Goal: Find specific page/section: Find specific page/section

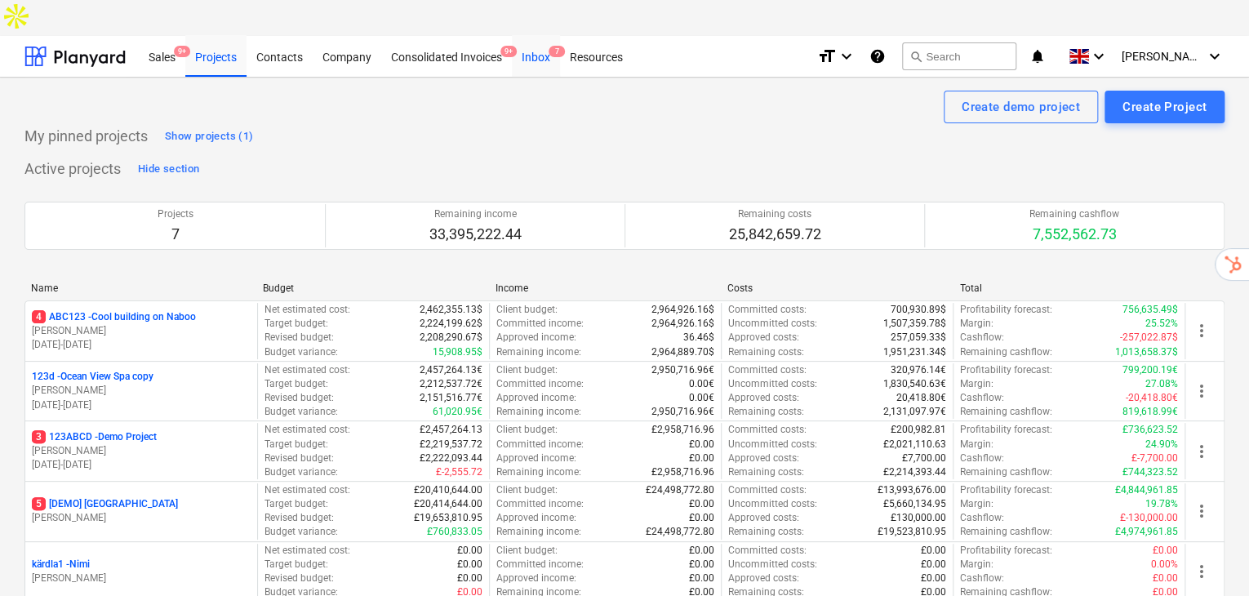
click at [532, 35] on div "Inbox 7" at bounding box center [536, 56] width 48 height 42
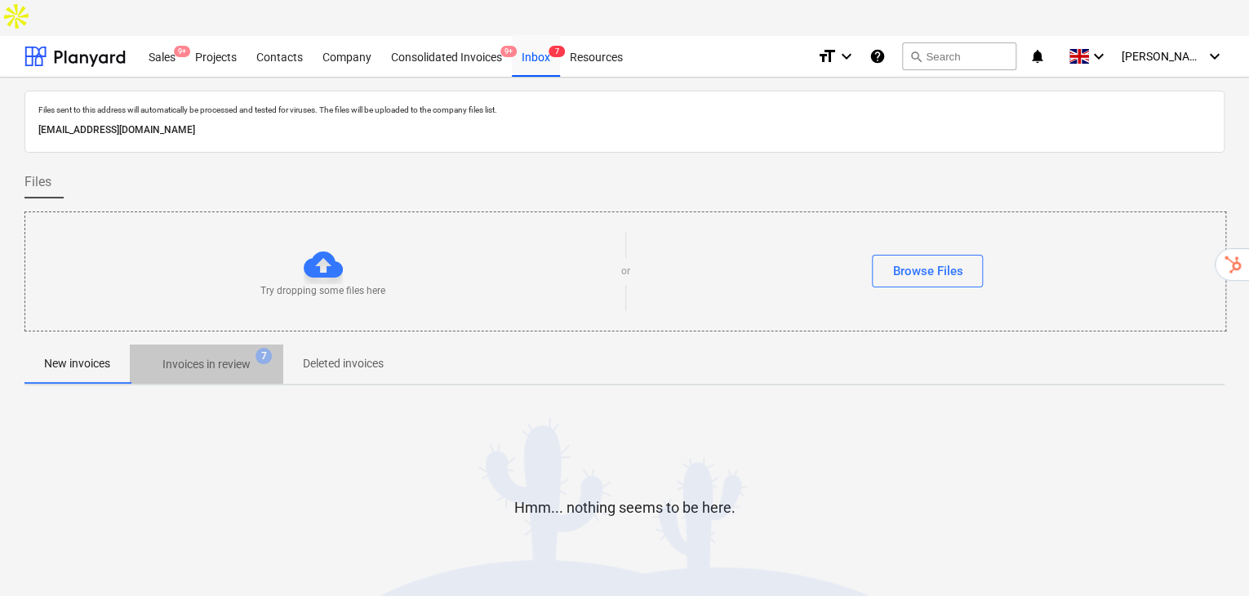
click at [243, 356] on p "Invoices in review" at bounding box center [207, 364] width 88 height 17
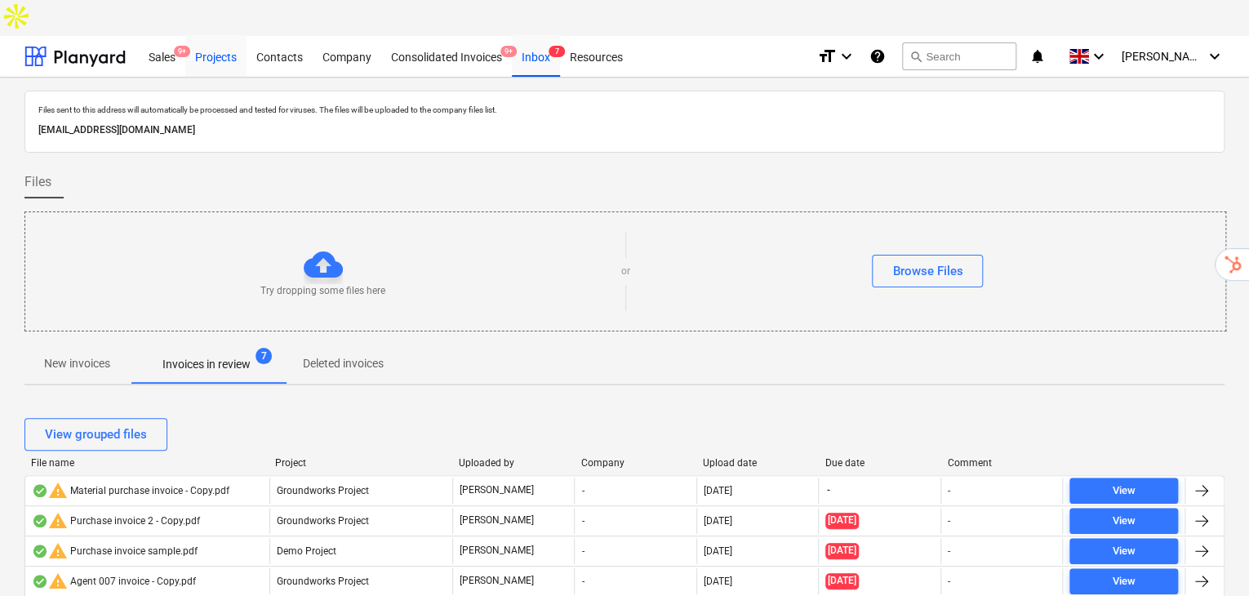
click at [225, 35] on div "Projects" at bounding box center [215, 56] width 61 height 42
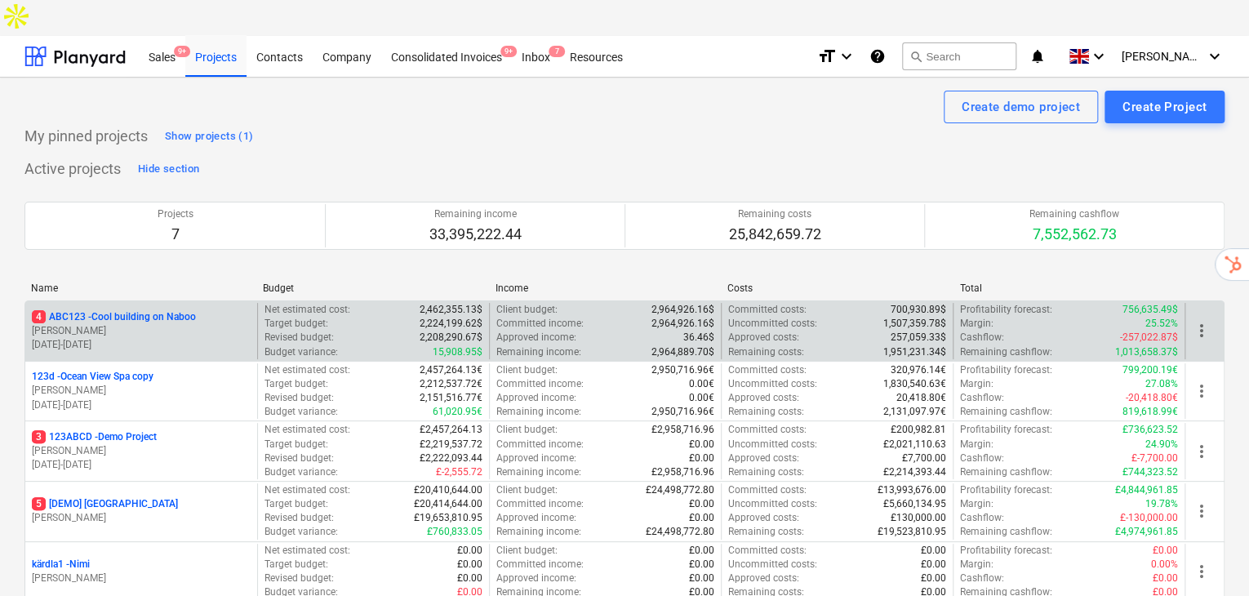
click at [171, 338] on p "[DATE] - [DATE]" at bounding box center [141, 345] width 219 height 14
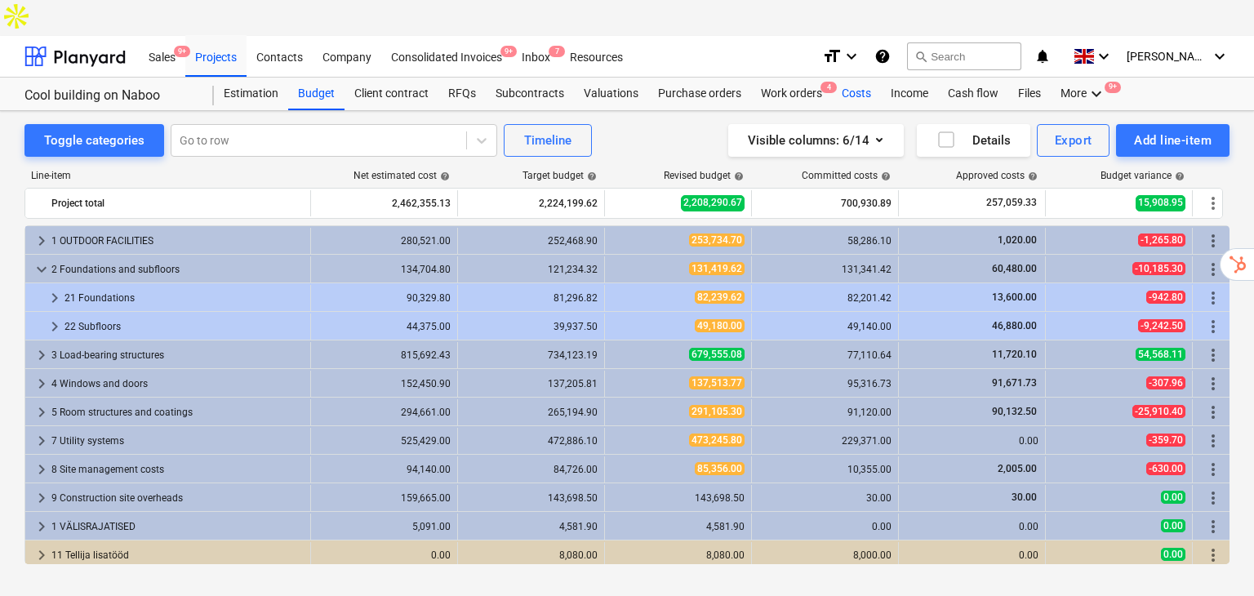
click at [855, 78] on div "Costs" at bounding box center [856, 94] width 49 height 33
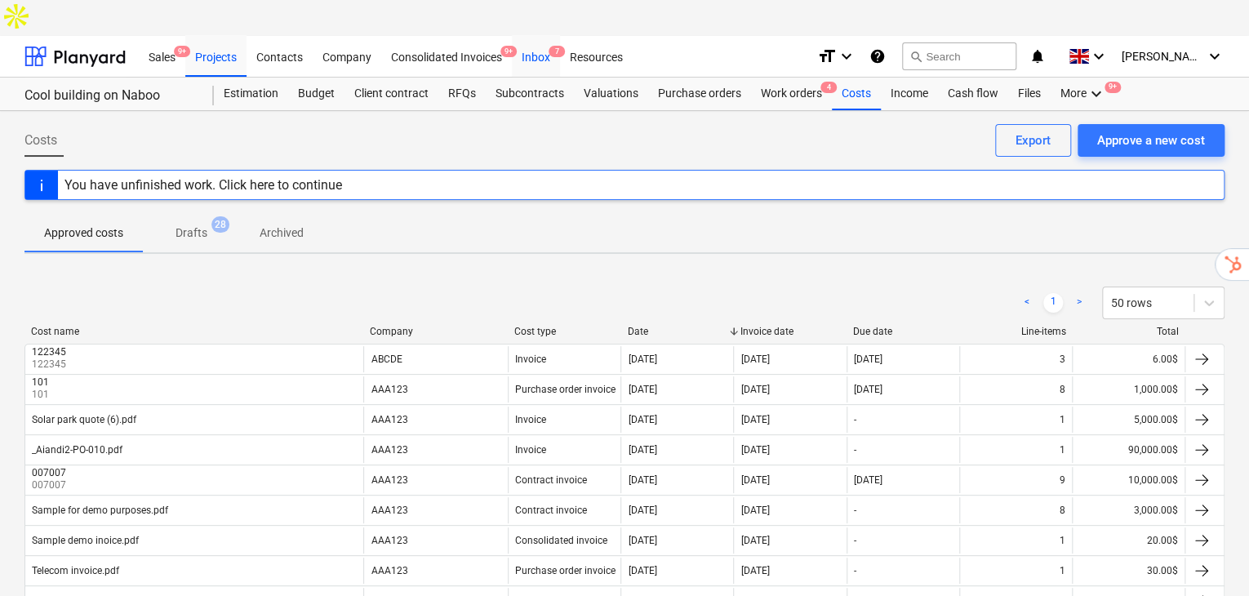
click at [546, 35] on div "Inbox 7" at bounding box center [536, 56] width 48 height 42
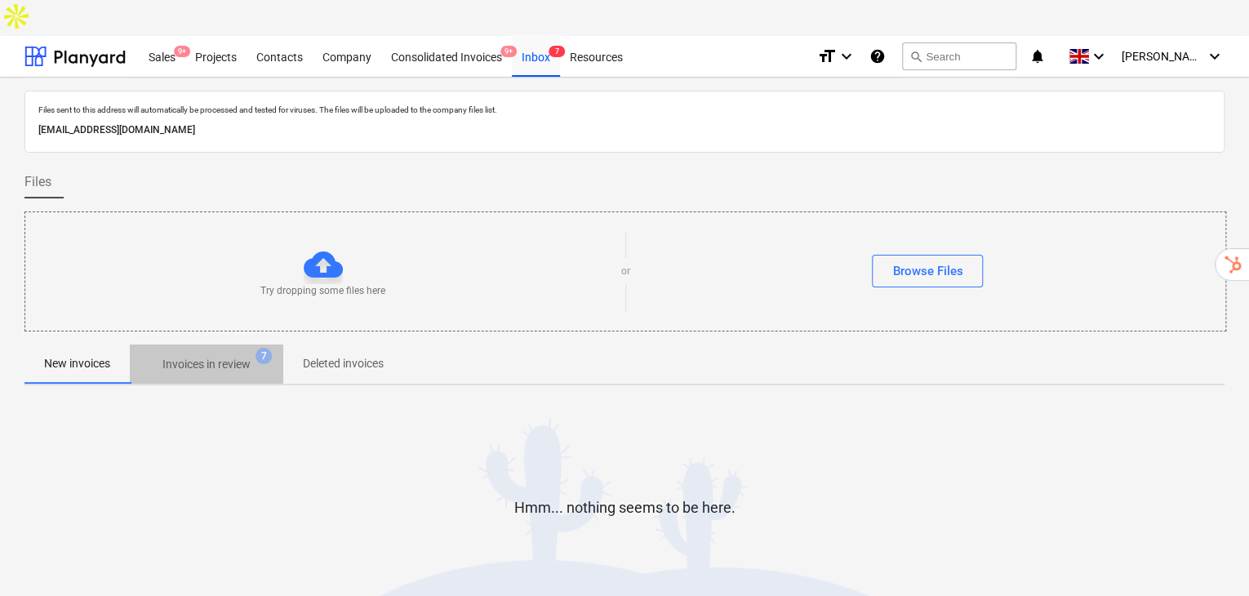
click at [223, 356] on p "Invoices in review" at bounding box center [207, 364] width 88 height 17
